Goal: Information Seeking & Learning: Learn about a topic

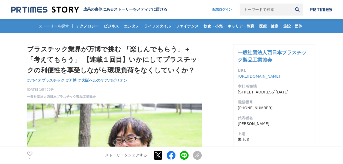
scroll to position [82, 0]
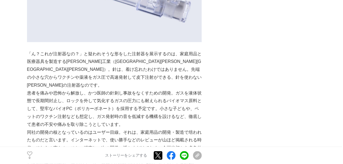
scroll to position [459, 0]
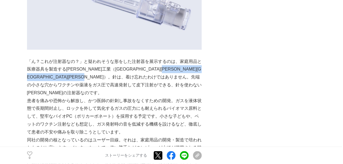
drag, startPoint x: 40, startPoint y: 106, endPoint x: 193, endPoint y: 109, distance: 152.4
click at [193, 97] on p "「ん？これが注射器なの？」と疑われそうな形をした注射器を展示するのは、家庭用品と医療器具を製造する[PERSON_NAME]工業（[GEOGRAPHIC_DA…" at bounding box center [114, 77] width 175 height 39
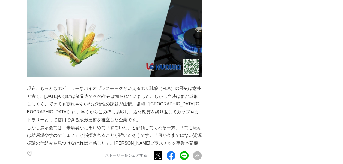
scroll to position [1059, 0]
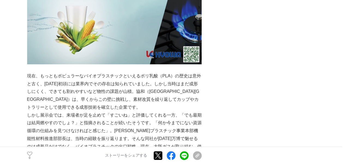
drag, startPoint x: 52, startPoint y: 38, endPoint x: 70, endPoint y: 38, distance: 17.5
drag, startPoint x: 70, startPoint y: 38, endPoint x: 47, endPoint y: 38, distance: 22.7
drag, startPoint x: 48, startPoint y: 38, endPoint x: 65, endPoint y: 38, distance: 16.4
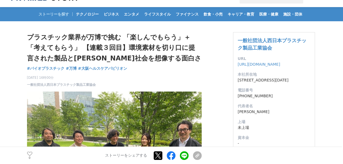
scroll to position [0, 0]
